Goal: Transaction & Acquisition: Book appointment/travel/reservation

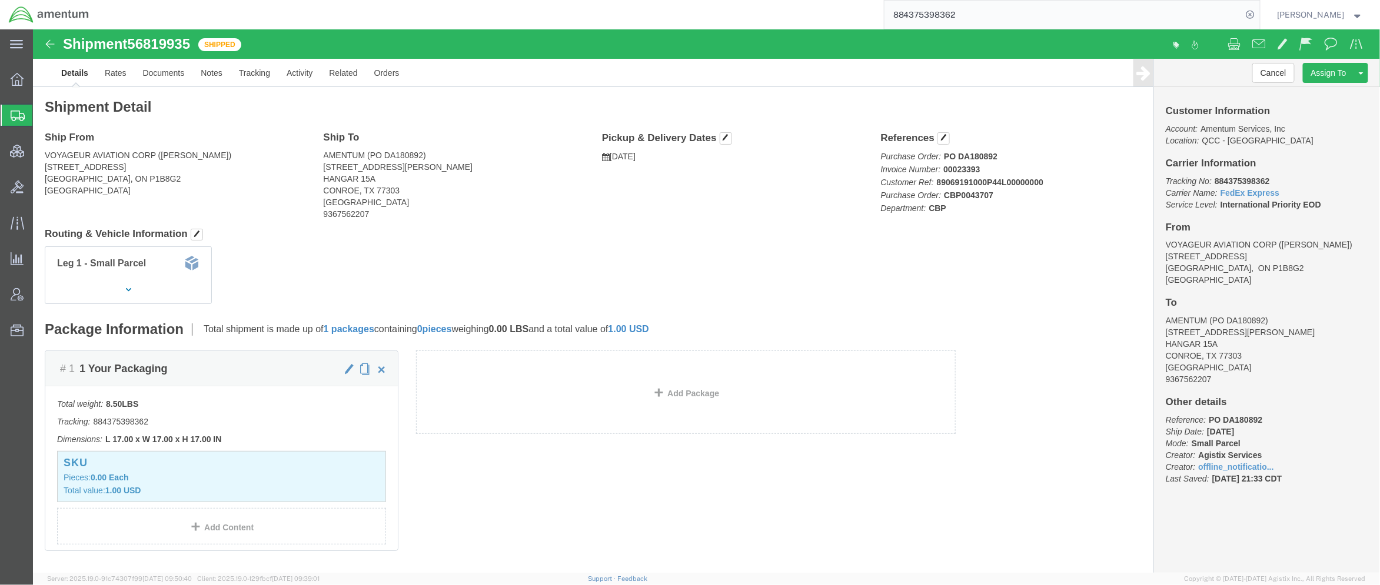
scroll to position [35, 0]
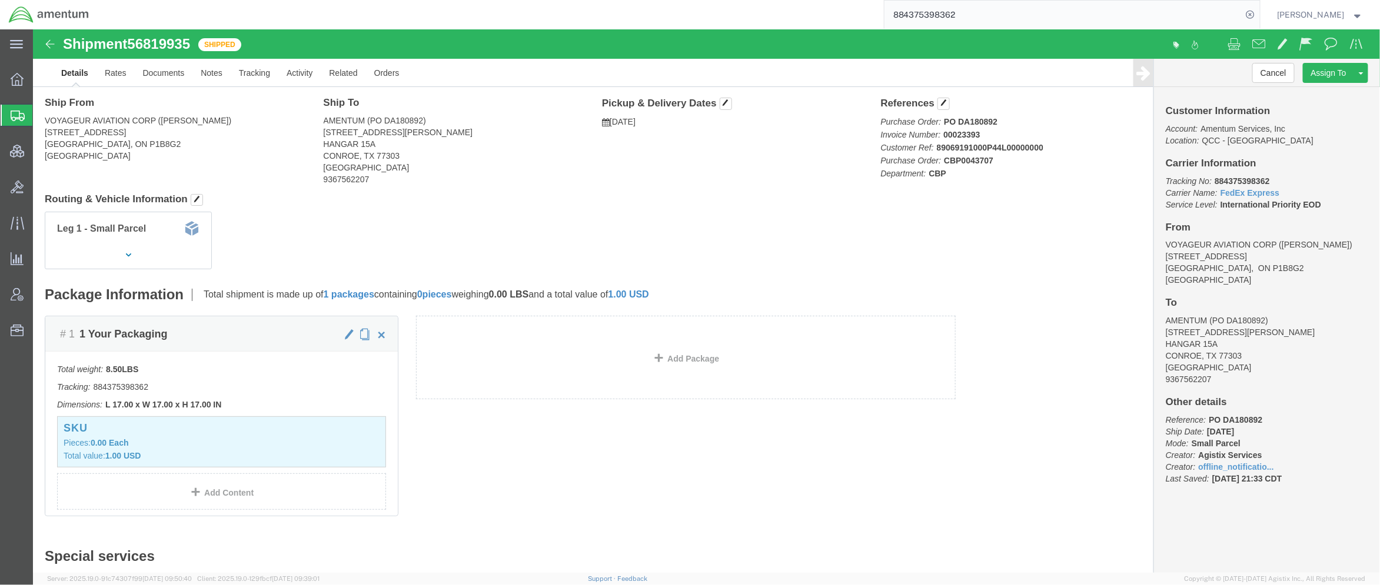
click at [42, 122] on span "Shipments" at bounding box center [36, 116] width 9 height 24
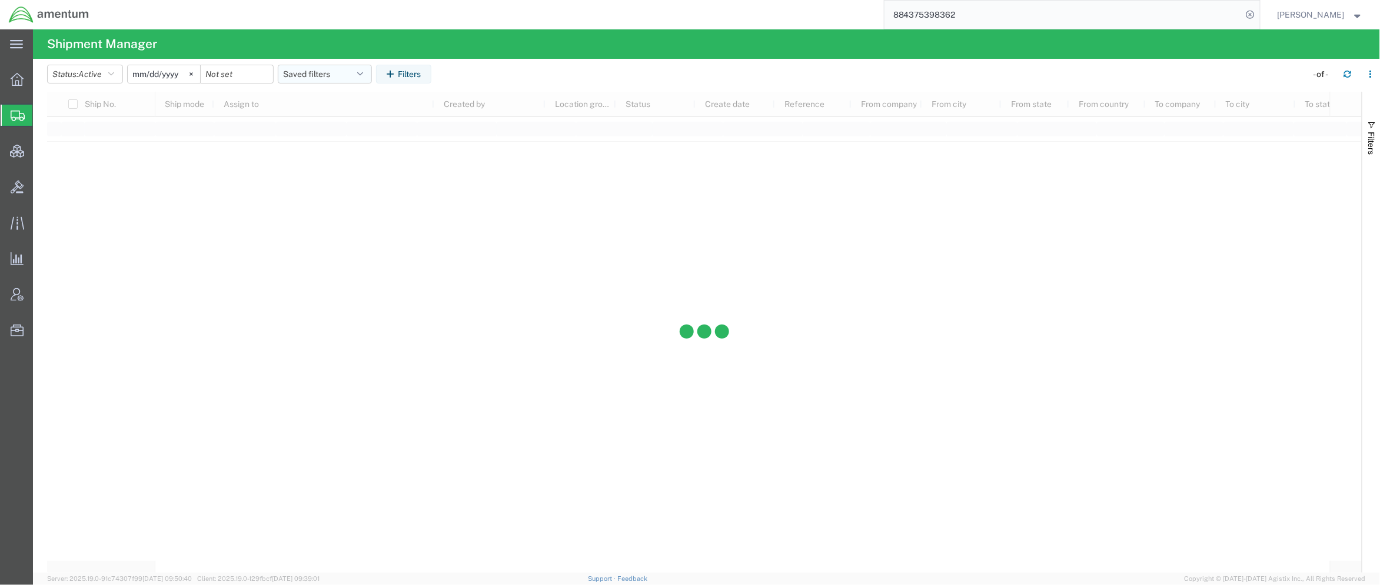
click at [362, 73] on button "Saved filters" at bounding box center [325, 74] width 94 height 19
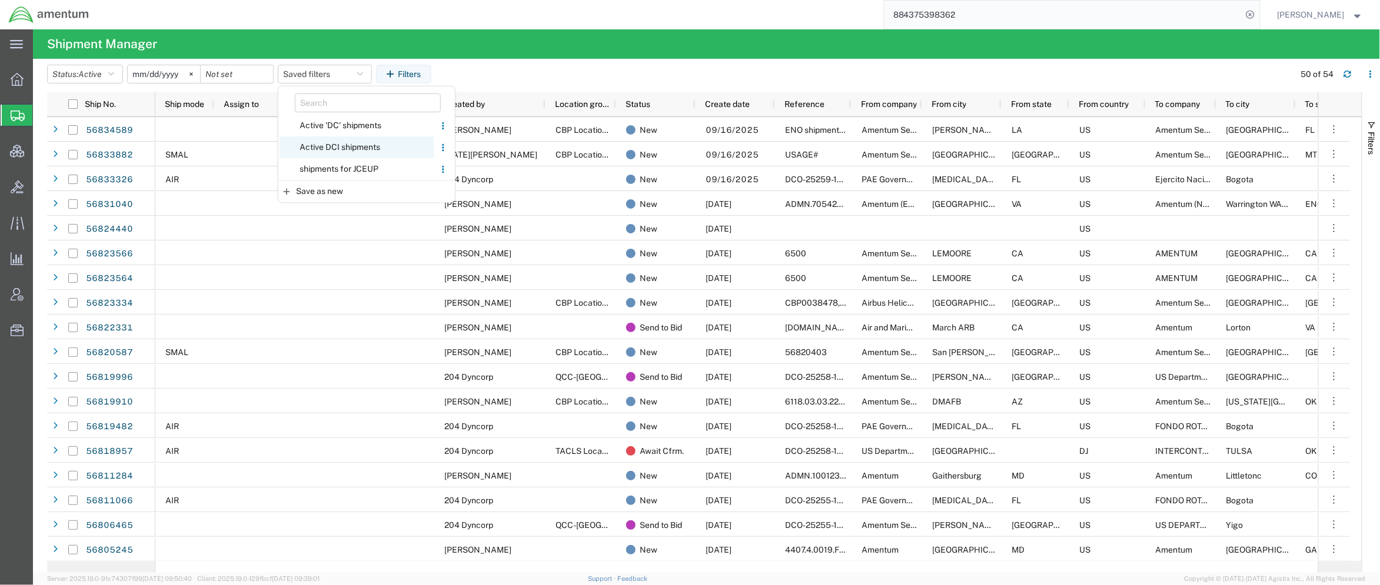
click at [364, 154] on span "Active DCI shipments" at bounding box center [356, 147] width 154 height 22
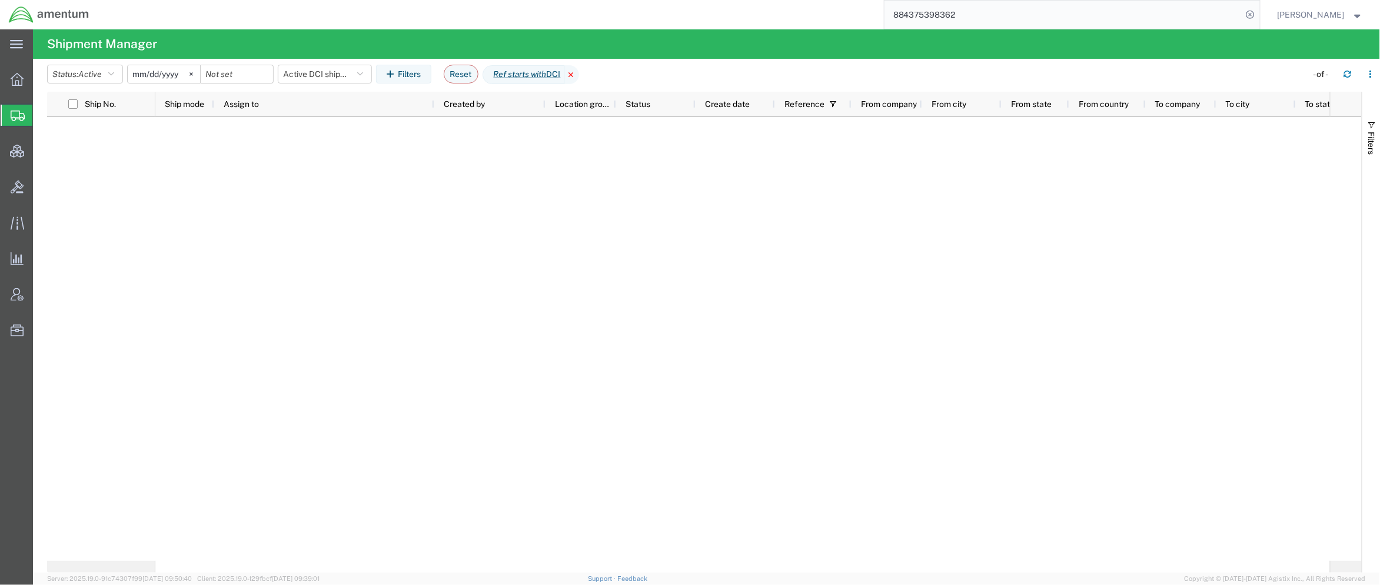
click at [579, 75] on icon at bounding box center [572, 74] width 14 height 19
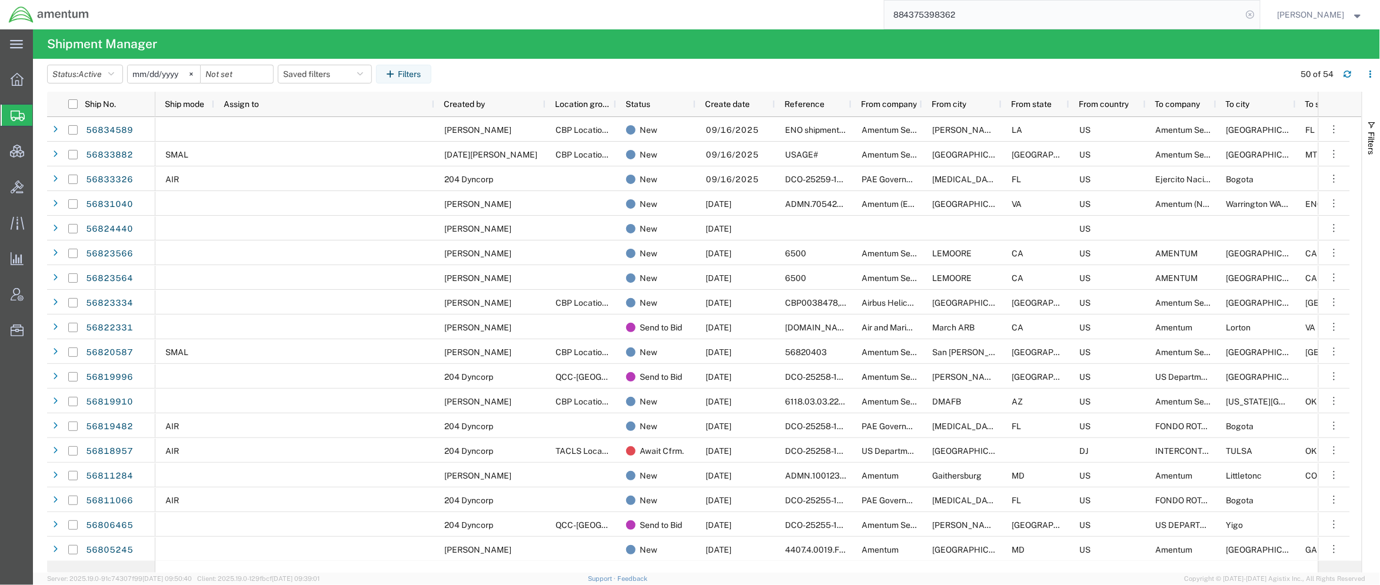
click at [1253, 16] on icon at bounding box center [1250, 14] width 16 height 16
click at [617, 579] on link "Support" at bounding box center [602, 578] width 29 height 7
click at [194, 76] on svg-icon at bounding box center [191, 74] width 18 height 18
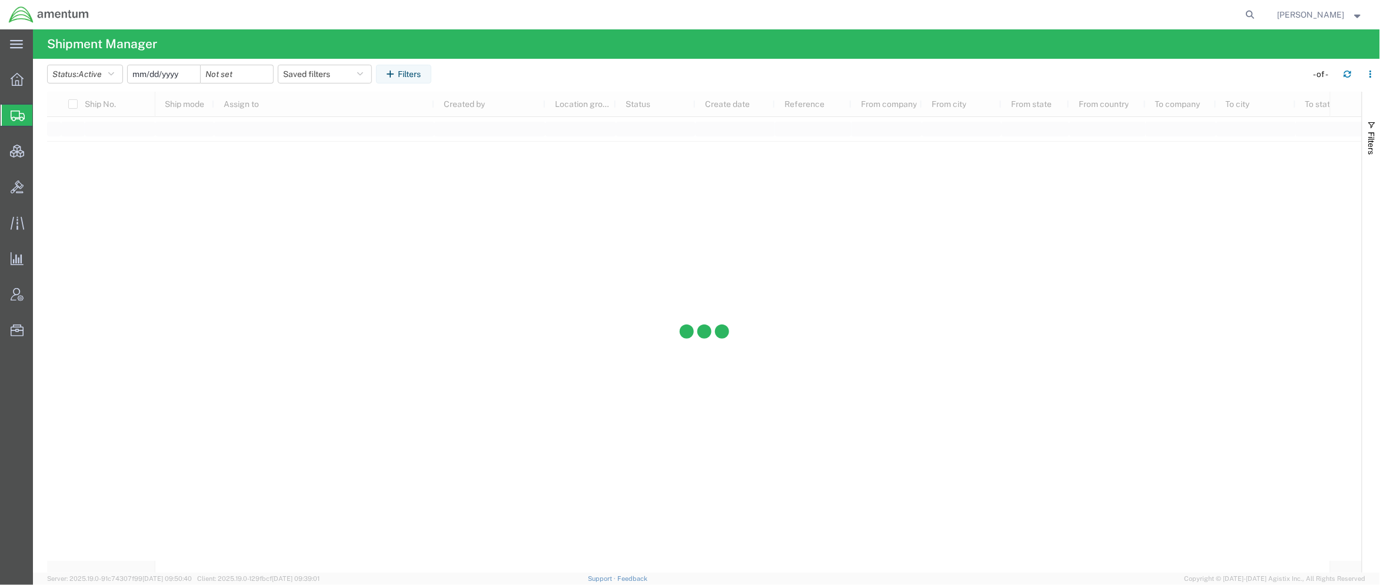
click at [173, 80] on input "date" at bounding box center [164, 74] width 72 height 18
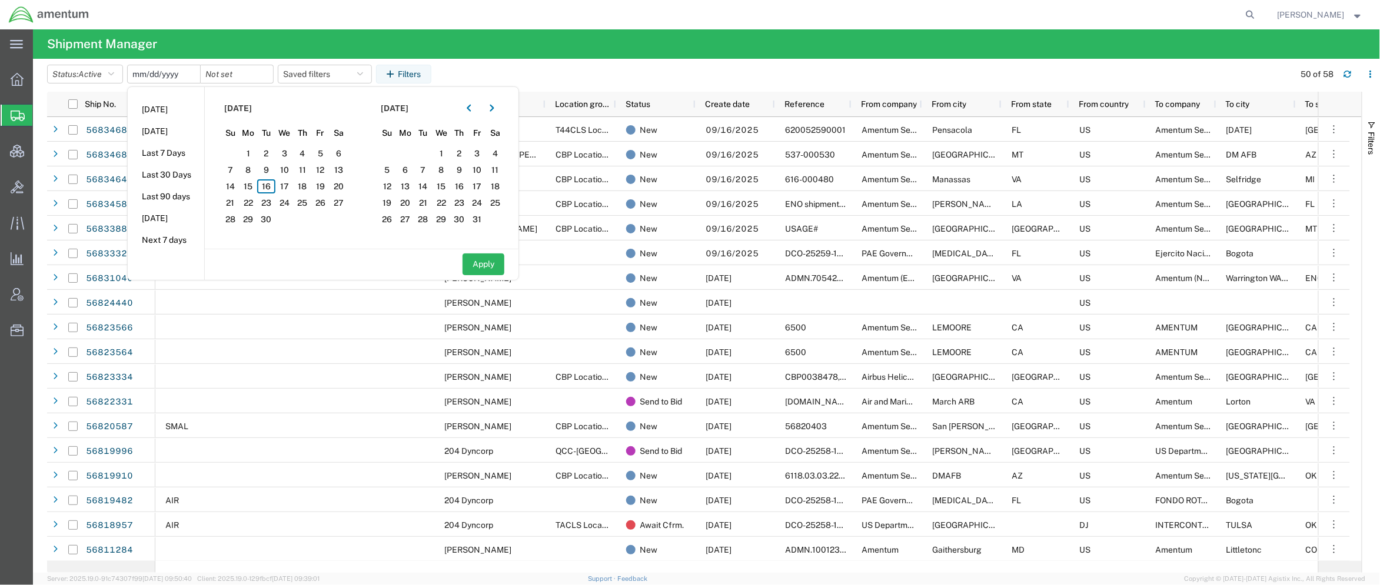
click at [149, 76] on input "[DATE]" at bounding box center [164, 74] width 72 height 18
click at [221, 71] on input "date" at bounding box center [237, 74] width 72 height 18
click at [271, 186] on span "16" at bounding box center [266, 186] width 18 height 14
click at [481, 264] on button "Apply" at bounding box center [483, 265] width 42 height 22
type input "[DATE]"
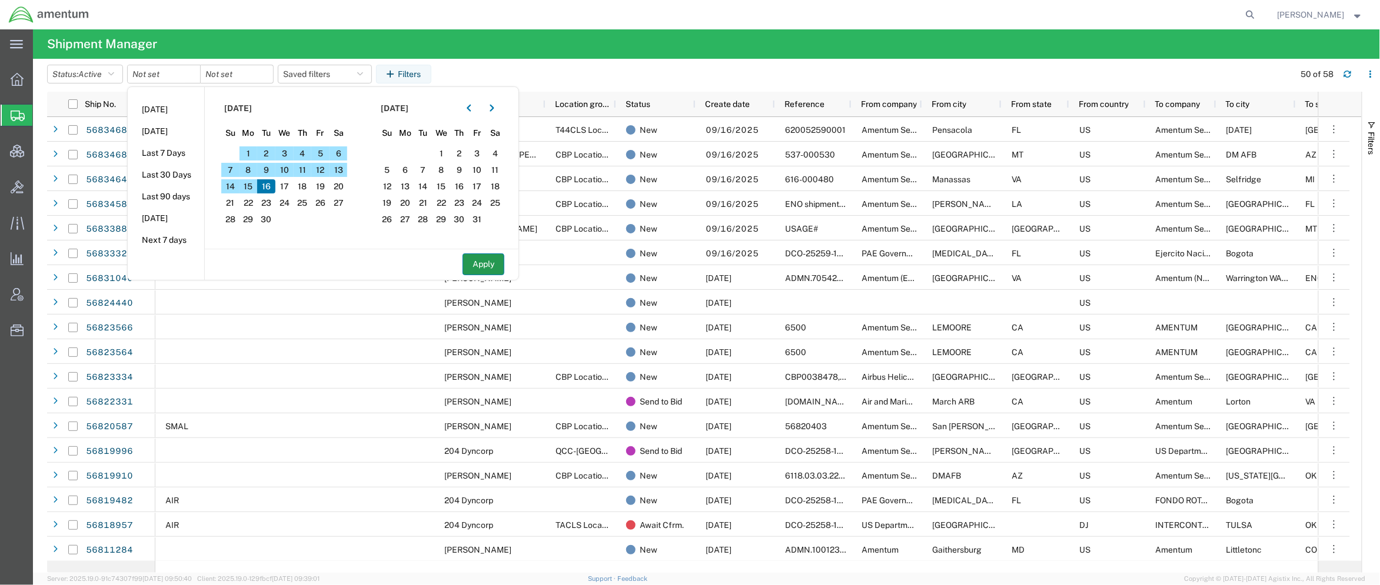
type input "[DATE]"
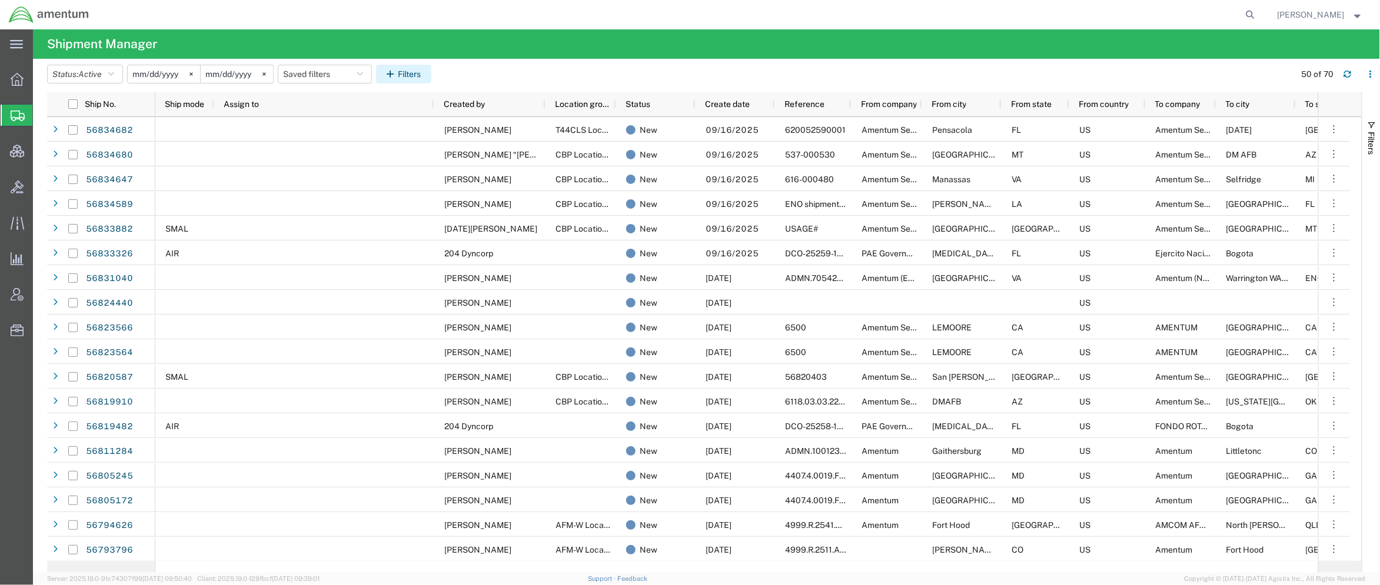
click at [411, 74] on button "Filters" at bounding box center [403, 74] width 55 height 19
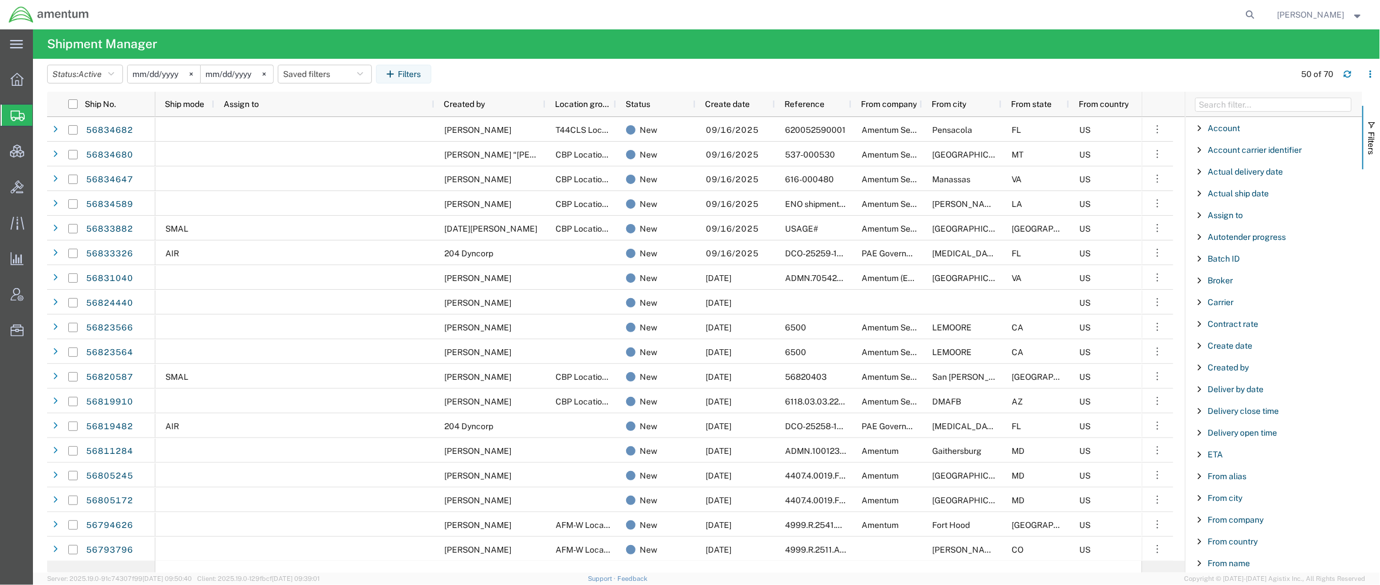
click at [1227, 295] on div "Carrier" at bounding box center [1273, 302] width 176 height 21
click at [1225, 302] on span "Carrier" at bounding box center [1221, 302] width 26 height 9
click at [1222, 351] on input "Filter Value" at bounding box center [1278, 352] width 154 height 14
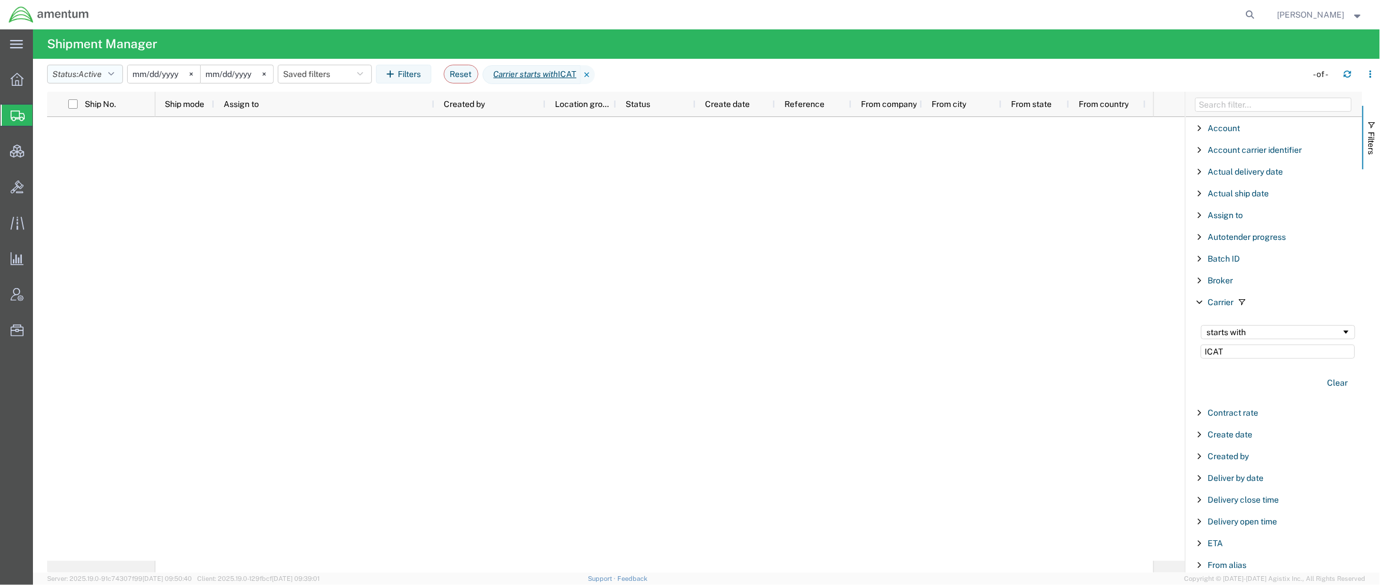
type input "ICAT"
click at [117, 79] on button "Status: Active" at bounding box center [85, 74] width 76 height 19
click at [99, 139] on span "All" at bounding box center [116, 136] width 137 height 18
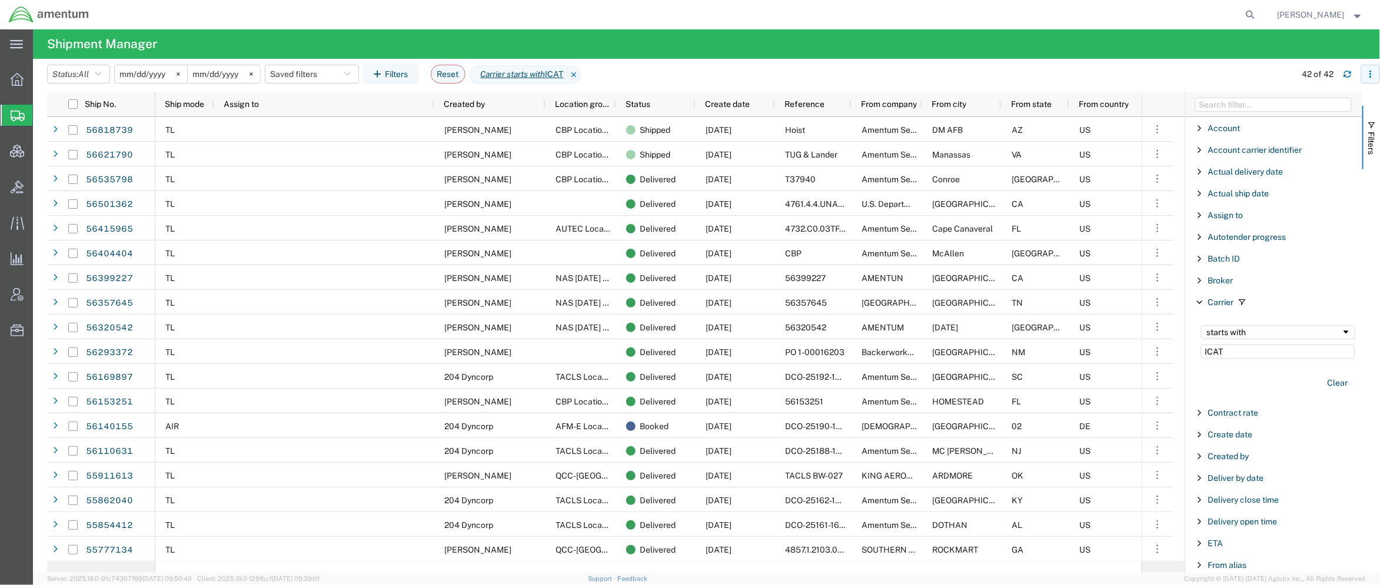
click at [1370, 75] on icon "button" at bounding box center [1370, 74] width 8 height 8
click at [1315, 112] on div "Download" at bounding box center [1308, 106] width 65 height 24
click at [582, 69] on icon at bounding box center [575, 74] width 14 height 19
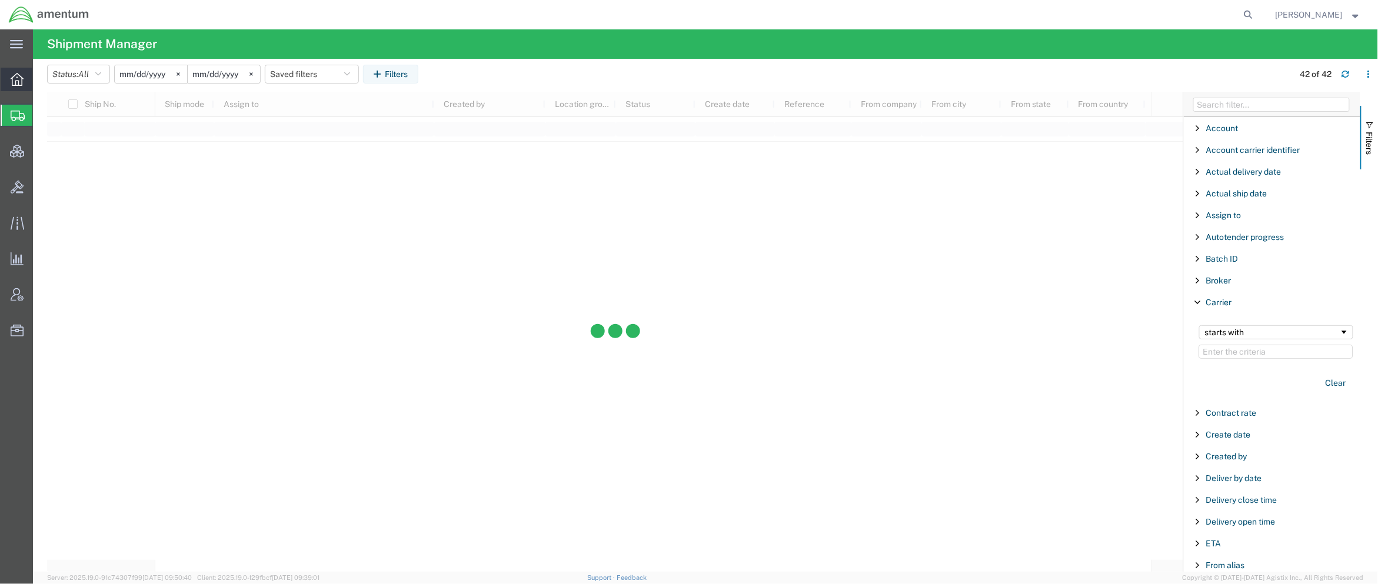
click at [22, 76] on icon at bounding box center [17, 79] width 13 height 13
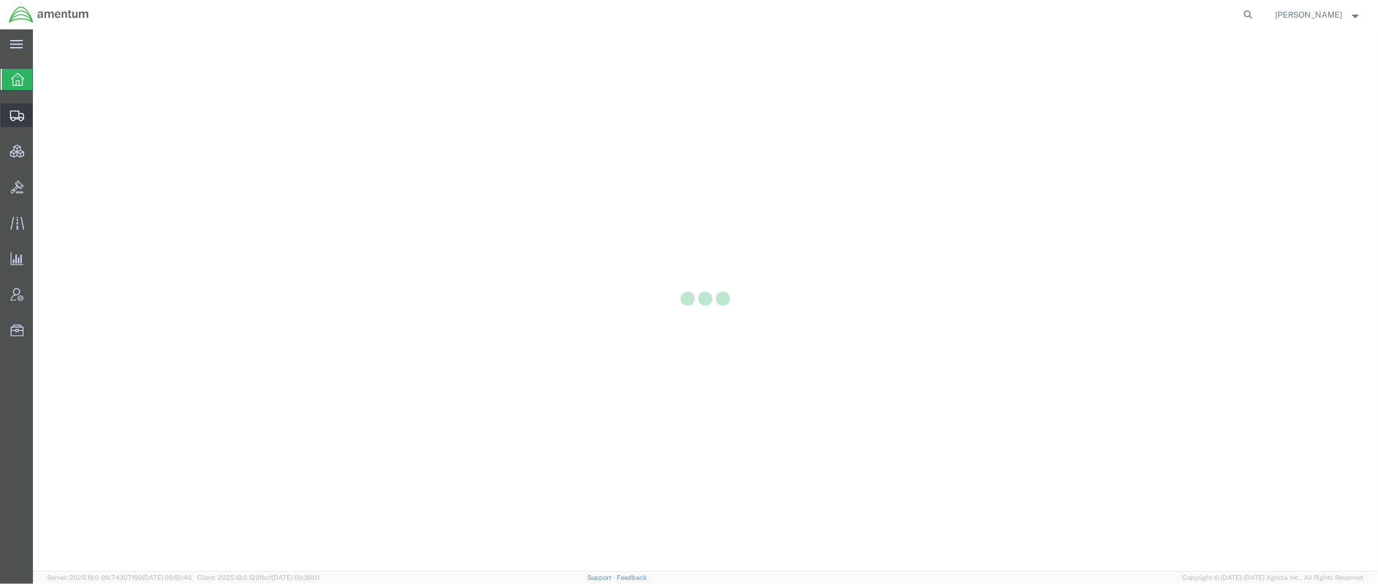
click at [19, 126] on div at bounding box center [17, 116] width 33 height 24
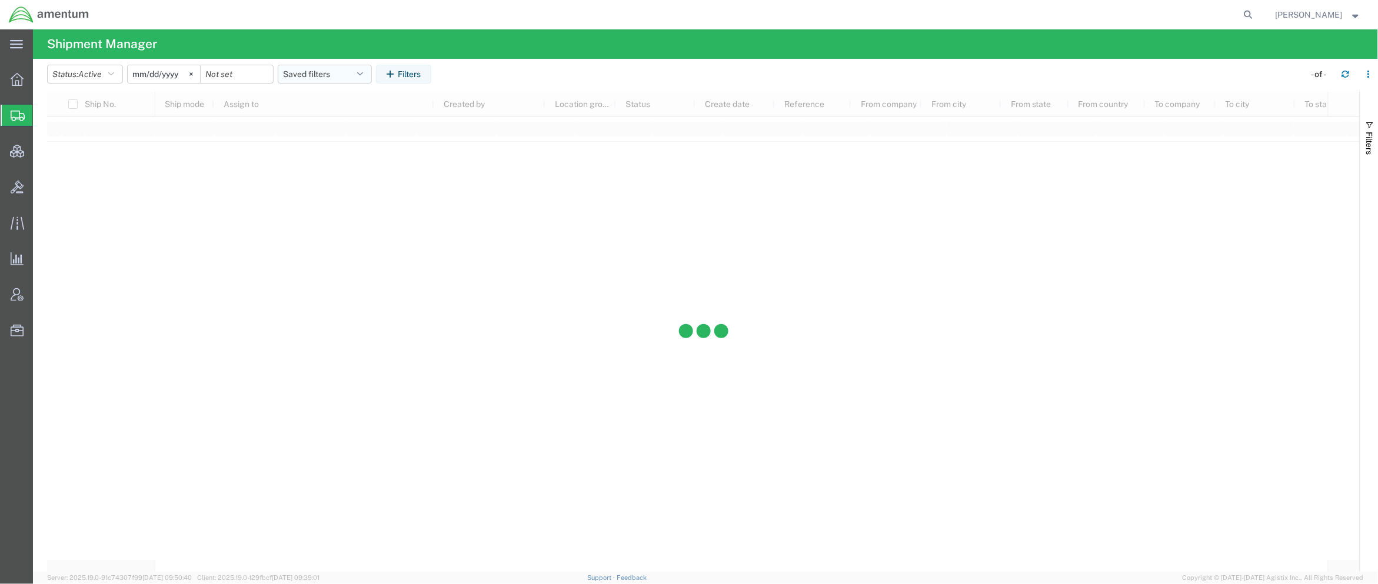
click at [363, 78] on icon "button" at bounding box center [360, 74] width 6 height 8
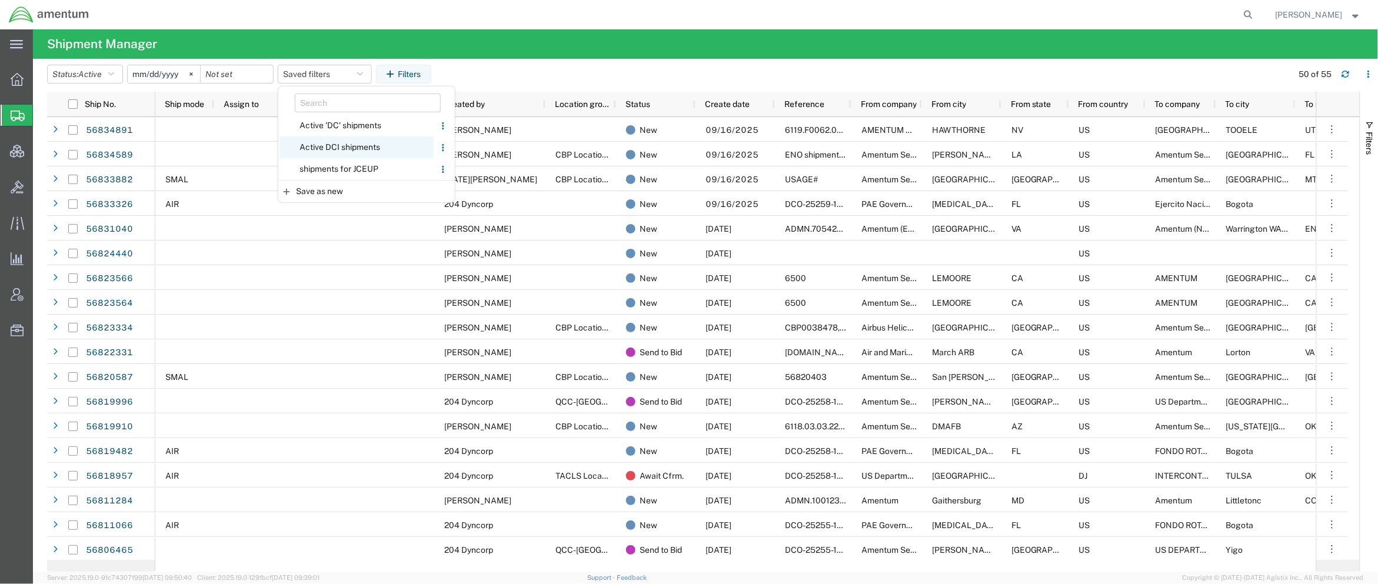
click at [355, 148] on span "Active DCI shipments" at bounding box center [356, 147] width 154 height 22
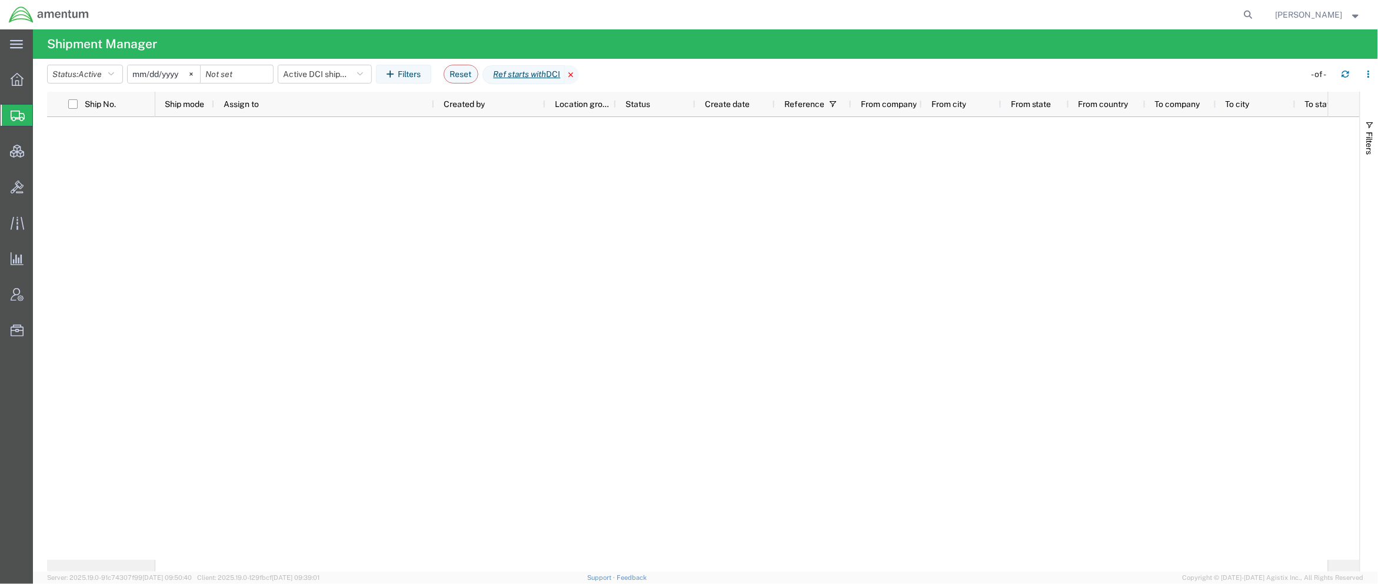
click at [579, 72] on icon at bounding box center [572, 74] width 14 height 19
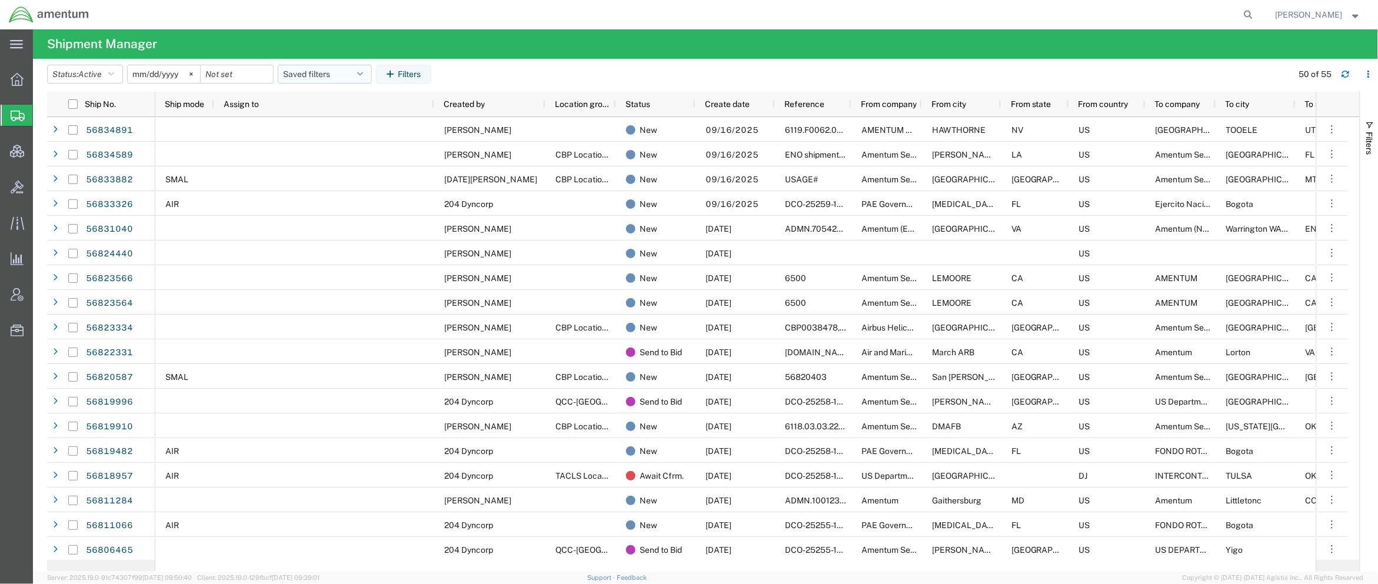
click at [359, 69] on button "Saved filters" at bounding box center [325, 74] width 94 height 19
click at [357, 146] on span "Active DCI shipments" at bounding box center [356, 147] width 154 height 22
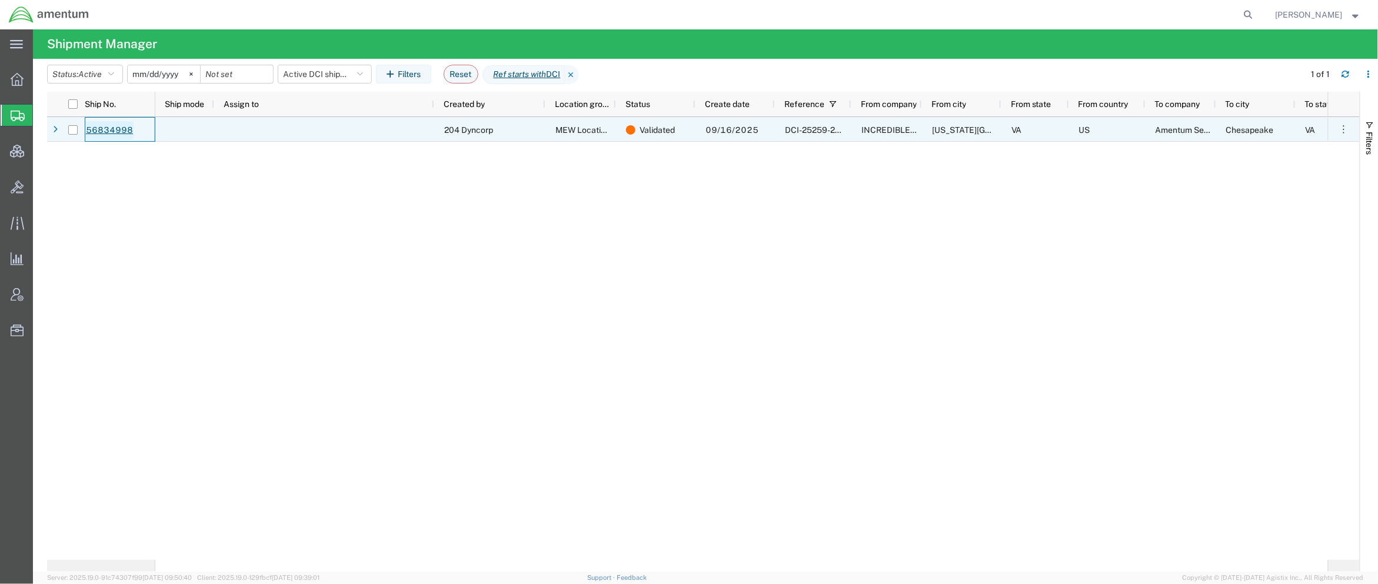
click at [107, 130] on link "56834998" at bounding box center [109, 130] width 48 height 19
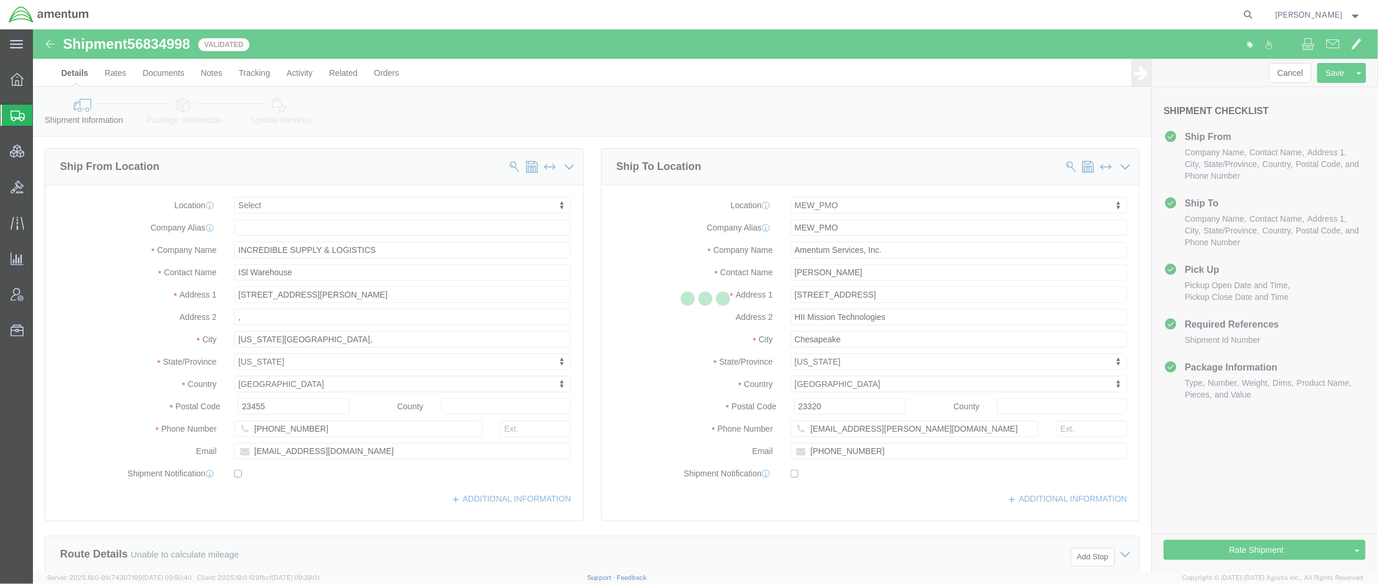
select select
select select "55614"
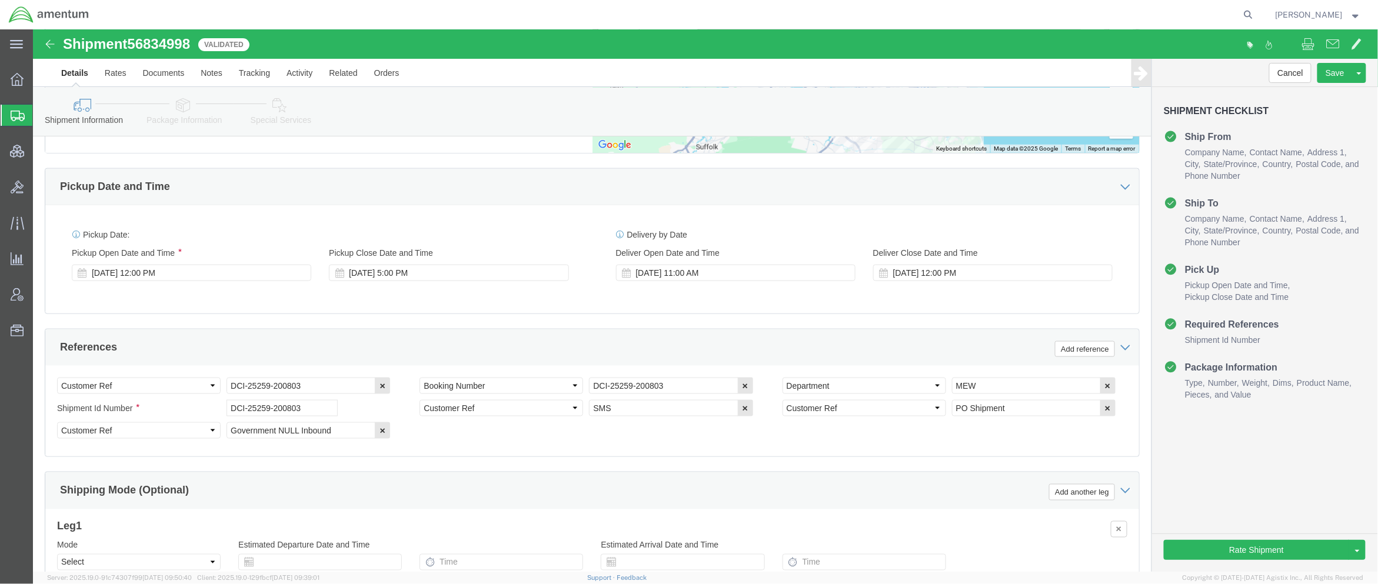
scroll to position [627, 0]
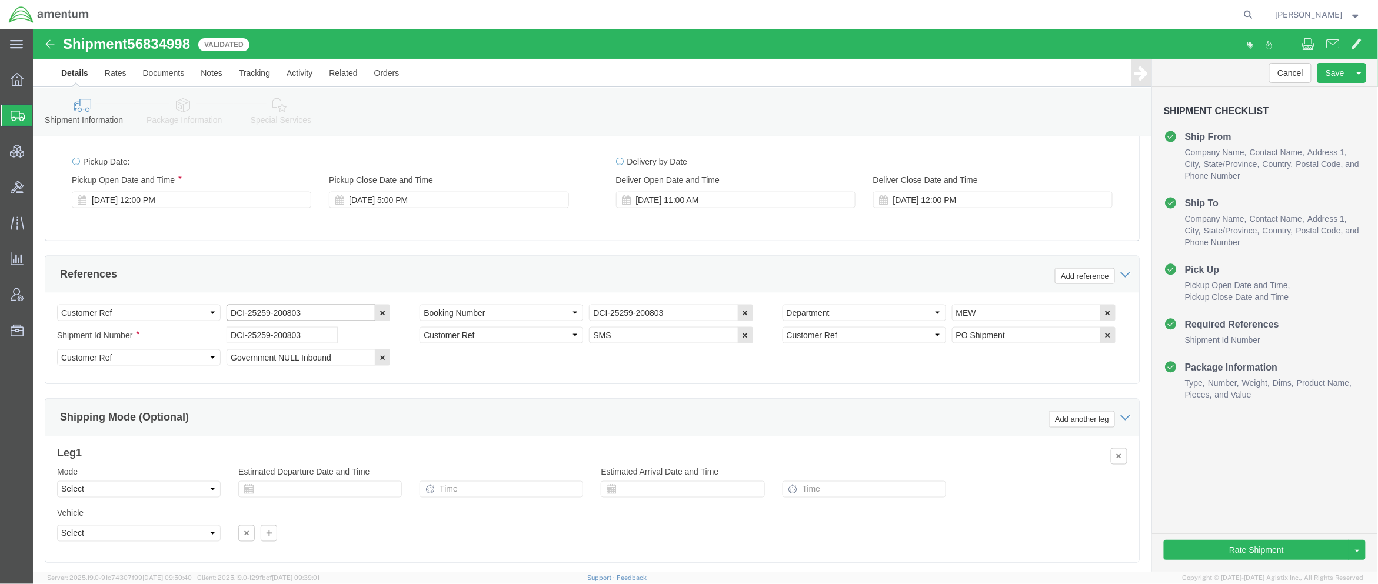
drag, startPoint x: 308, startPoint y: 280, endPoint x: 50, endPoint y: 256, distance: 259.3
click div "References Add reference Select Account Type Activity ID Airline Appointment Nu…"
click link "Package Information"
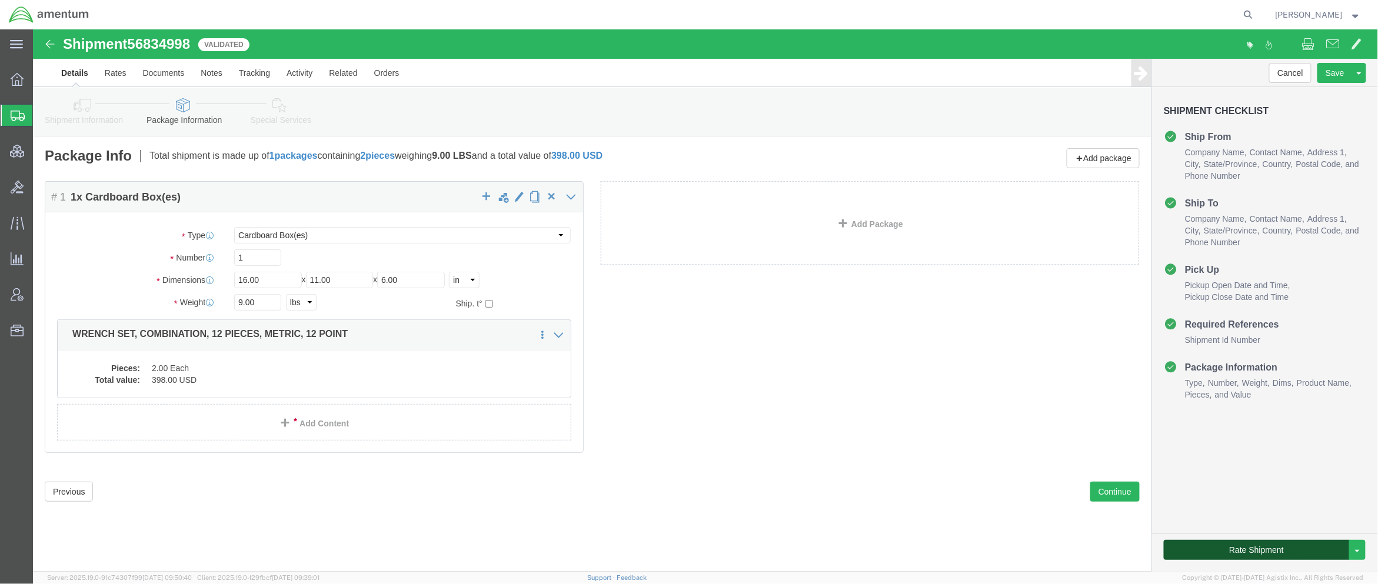
click button "Rate Shipment"
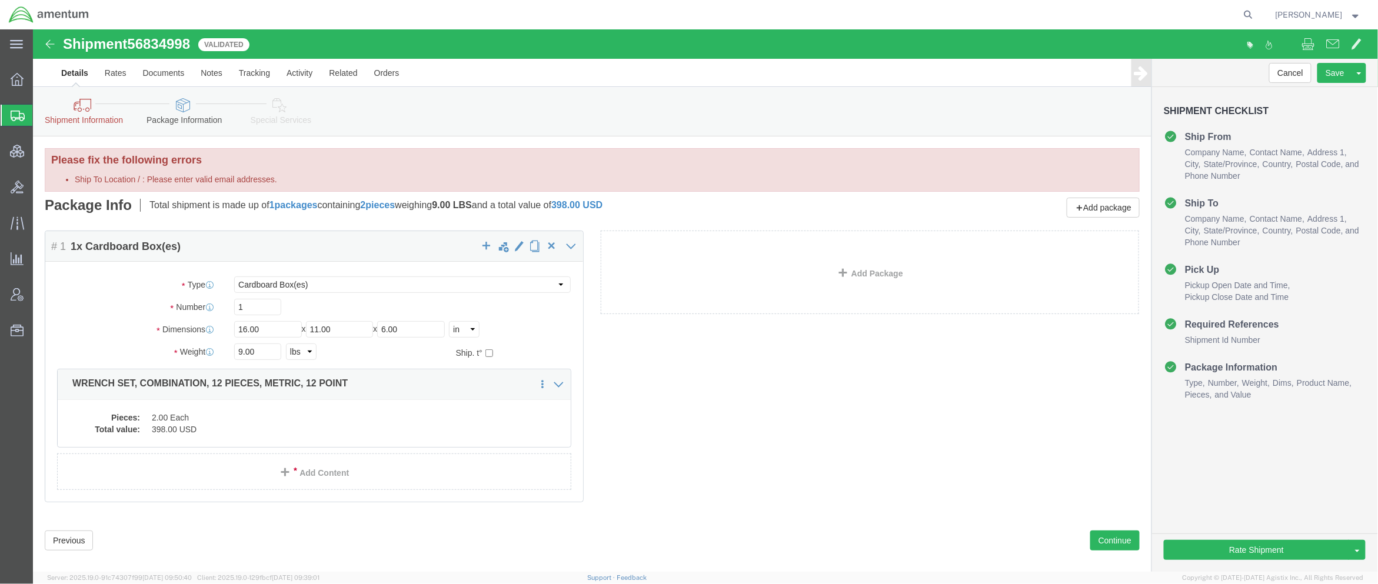
drag, startPoint x: 64, startPoint y: 86, endPoint x: 243, endPoint y: 114, distance: 181.5
click link "Shipment Information"
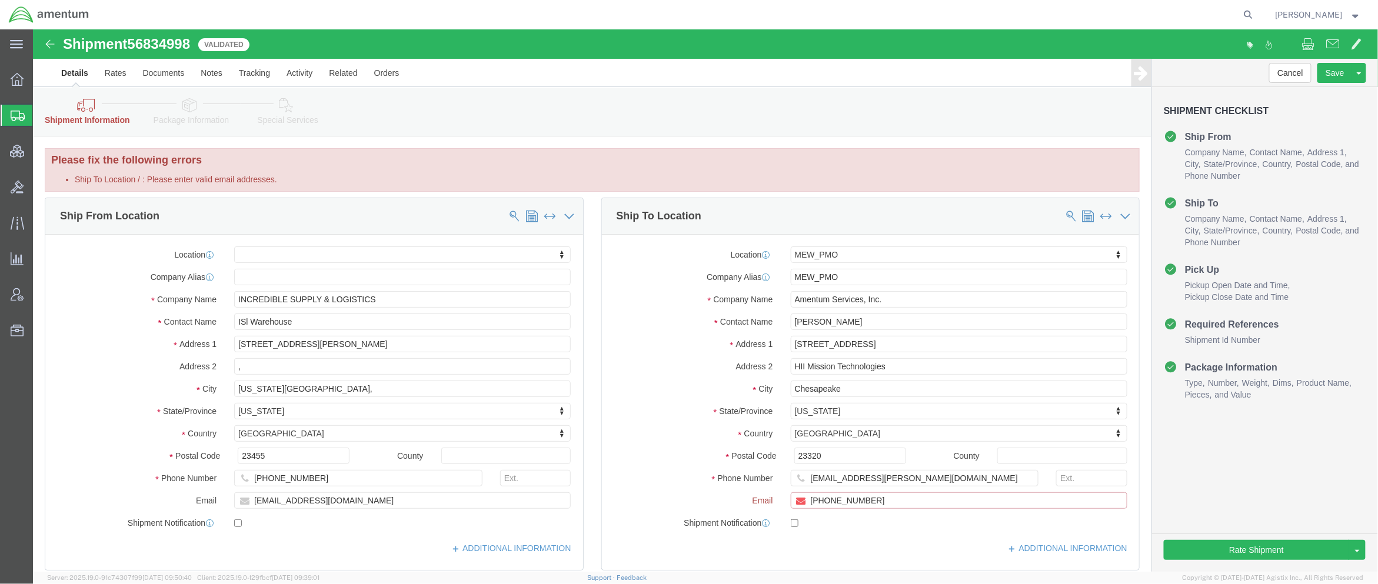
click input "[PHONE_NUMBER]"
type input "[PHONE_NUMBER]"
click button "Rate Shipment"
drag, startPoint x: 882, startPoint y: 478, endPoint x: 522, endPoint y: 441, distance: 361.9
click div "Ship From Location Location My Profile Location [PHONE_NUMBER] [PHONE_NUMBER] […"
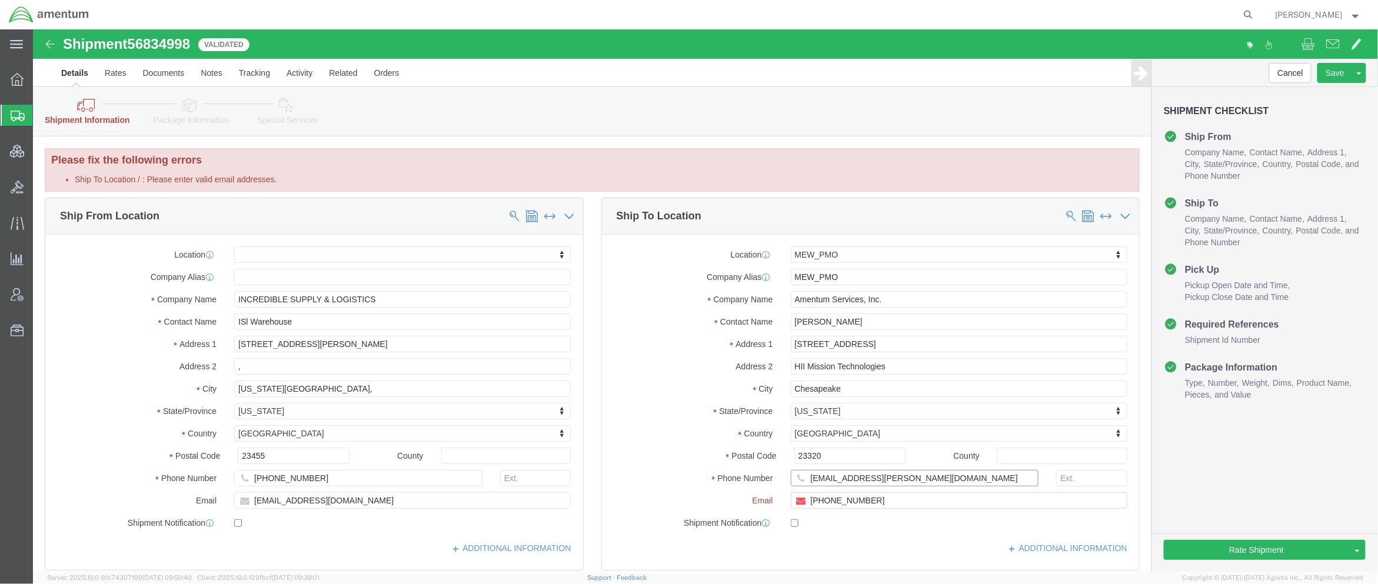
drag, startPoint x: 874, startPoint y: 451, endPoint x: 485, endPoint y: 427, distance: 389.6
click div "Ship From Location Location My Profile Location [PHONE_NUMBER] [PHONE_NUMBER] […"
click input "[PHONE_NUMBER]"
paste input "[EMAIL_ADDRESS][PERSON_NAME][DOMAIN_NAME]"
drag, startPoint x: 827, startPoint y: 472, endPoint x: 594, endPoint y: 458, distance: 233.4
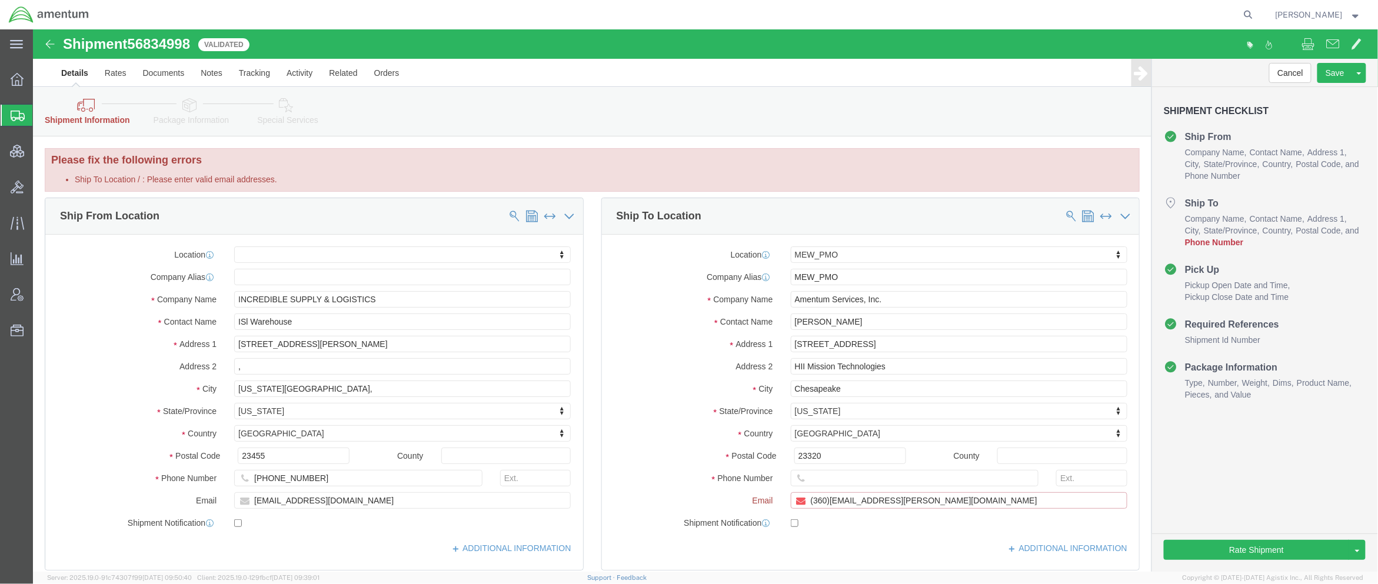
click div "Location MEW_PMO My Profile Location [PHONE_NUMBER] [PHONE_NUMBER] [PHONE_NUMBE…"
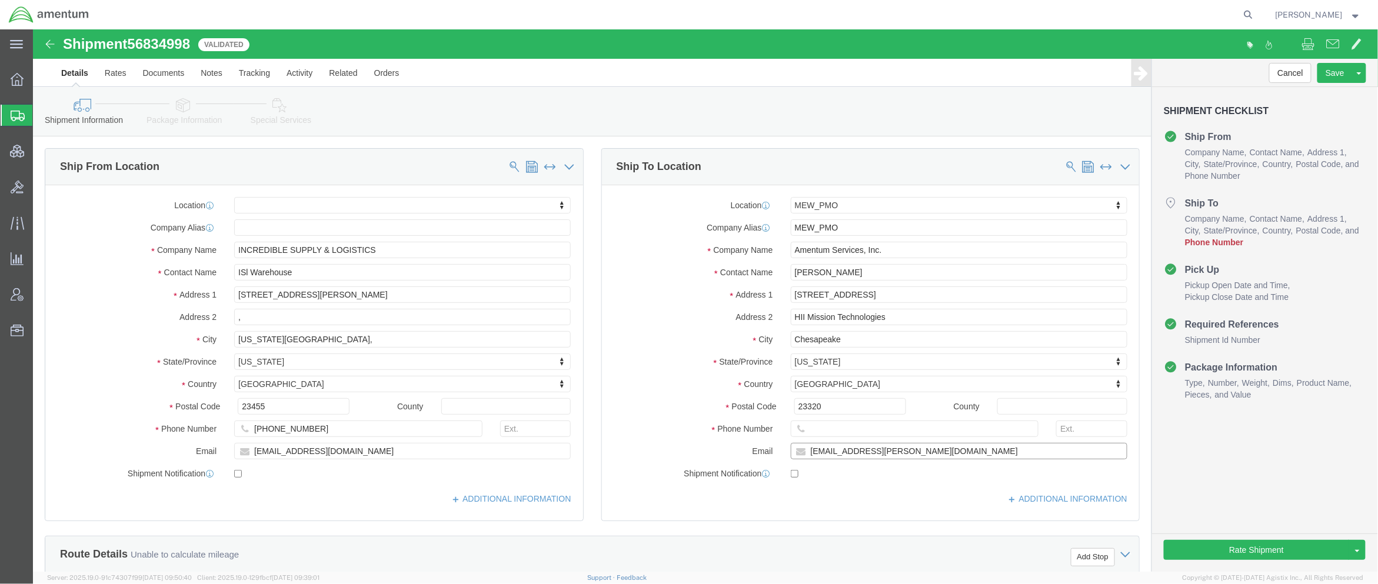
click input "[EMAIL_ADDRESS][PERSON_NAME][DOMAIN_NAME]"
type input "[EMAIL_ADDRESS][PERSON_NAME][DOMAIN_NAME]"
checkbox input "true"
click input "text"
paste input "[PHONE_NUMBER]"
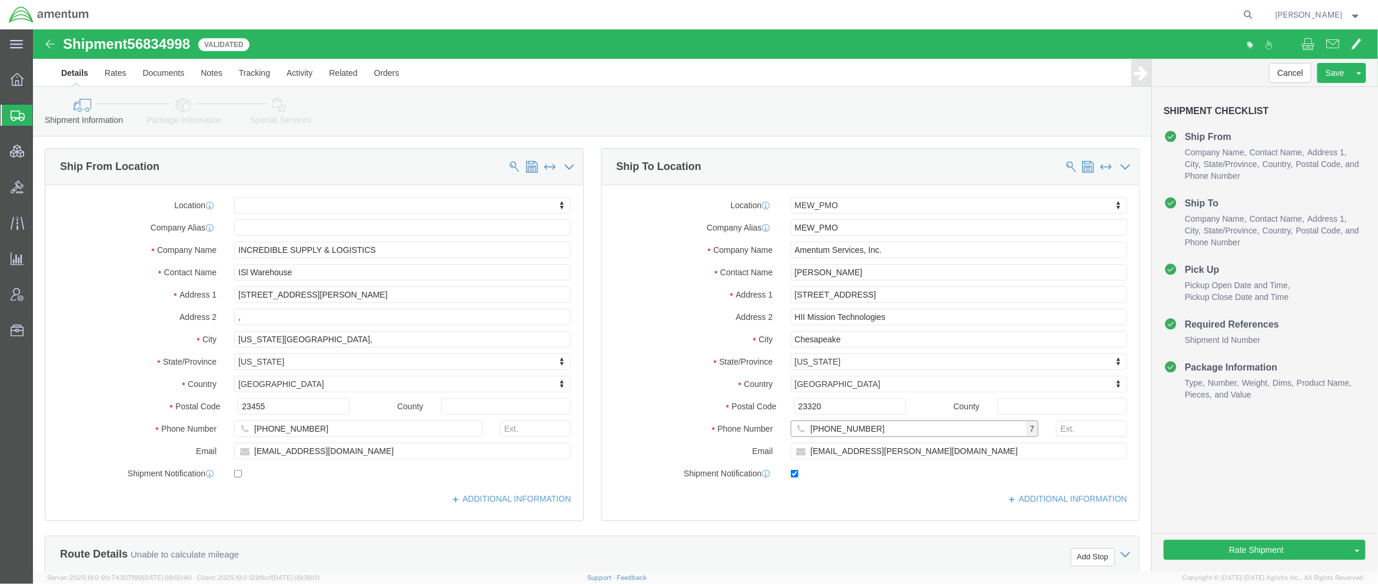
click input "[PHONE_NUMBER]"
type input "[PHONE_NUMBER]"
click button "Rate Shipment"
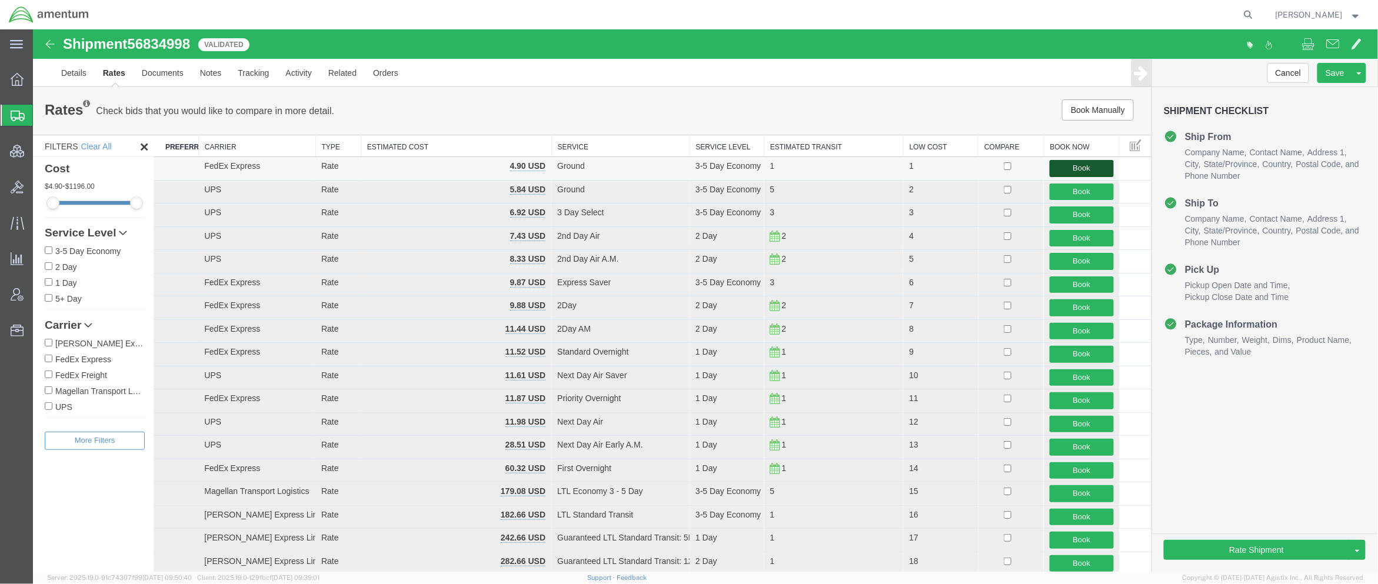
click at [1092, 164] on button "Book" at bounding box center [1081, 167] width 64 height 17
